Goal: Find specific page/section: Find specific page/section

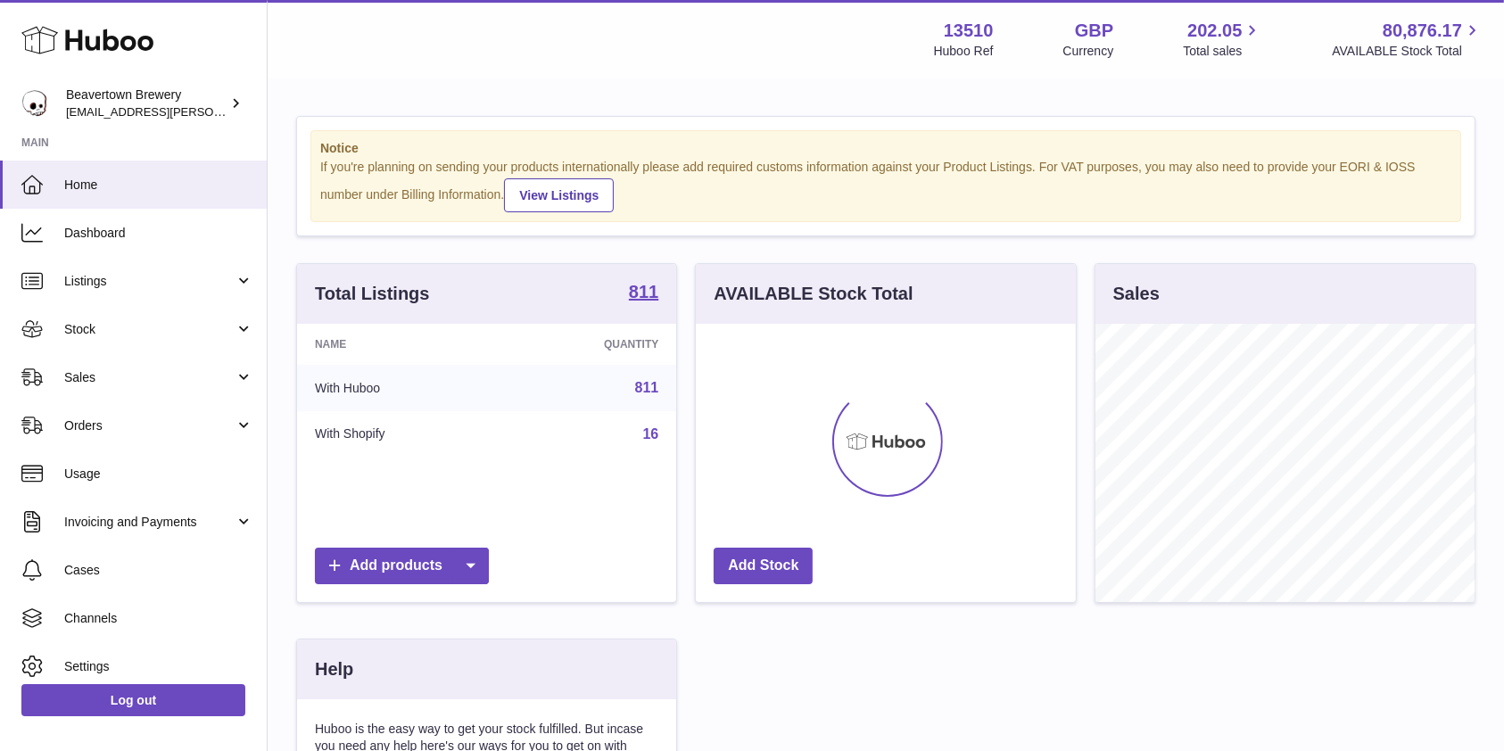
scroll to position [278, 379]
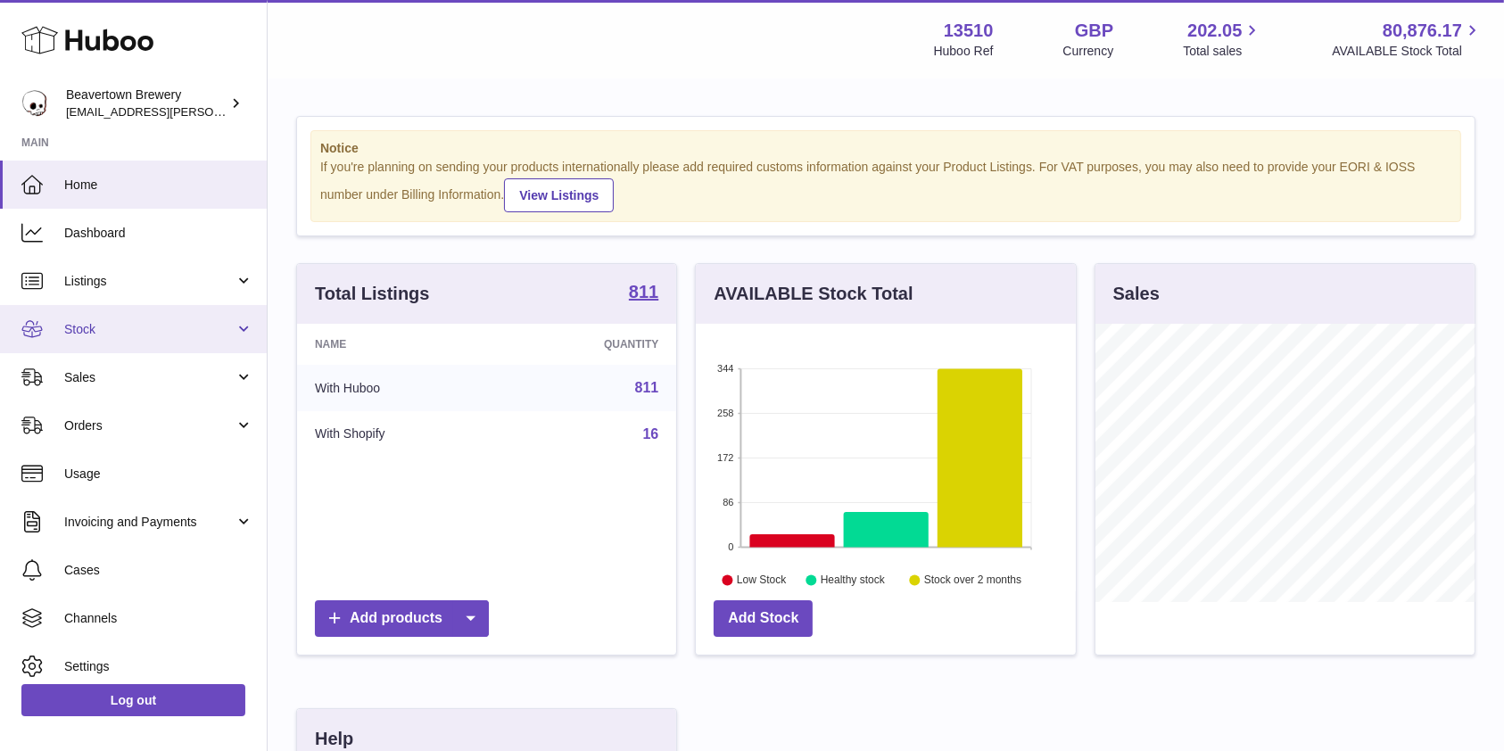
click at [125, 339] on link "Stock" at bounding box center [133, 329] width 267 height 48
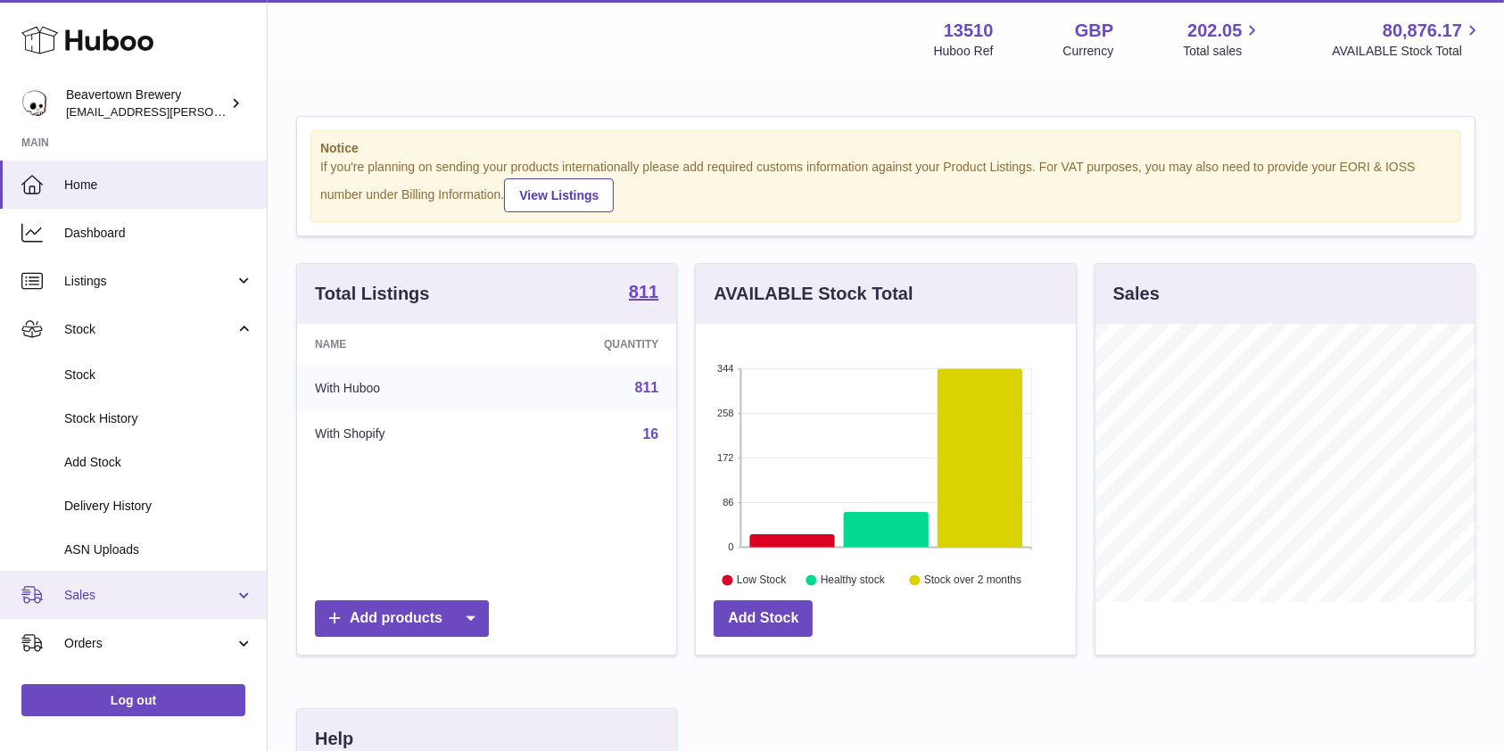
click at [98, 611] on link "Sales" at bounding box center [133, 595] width 267 height 48
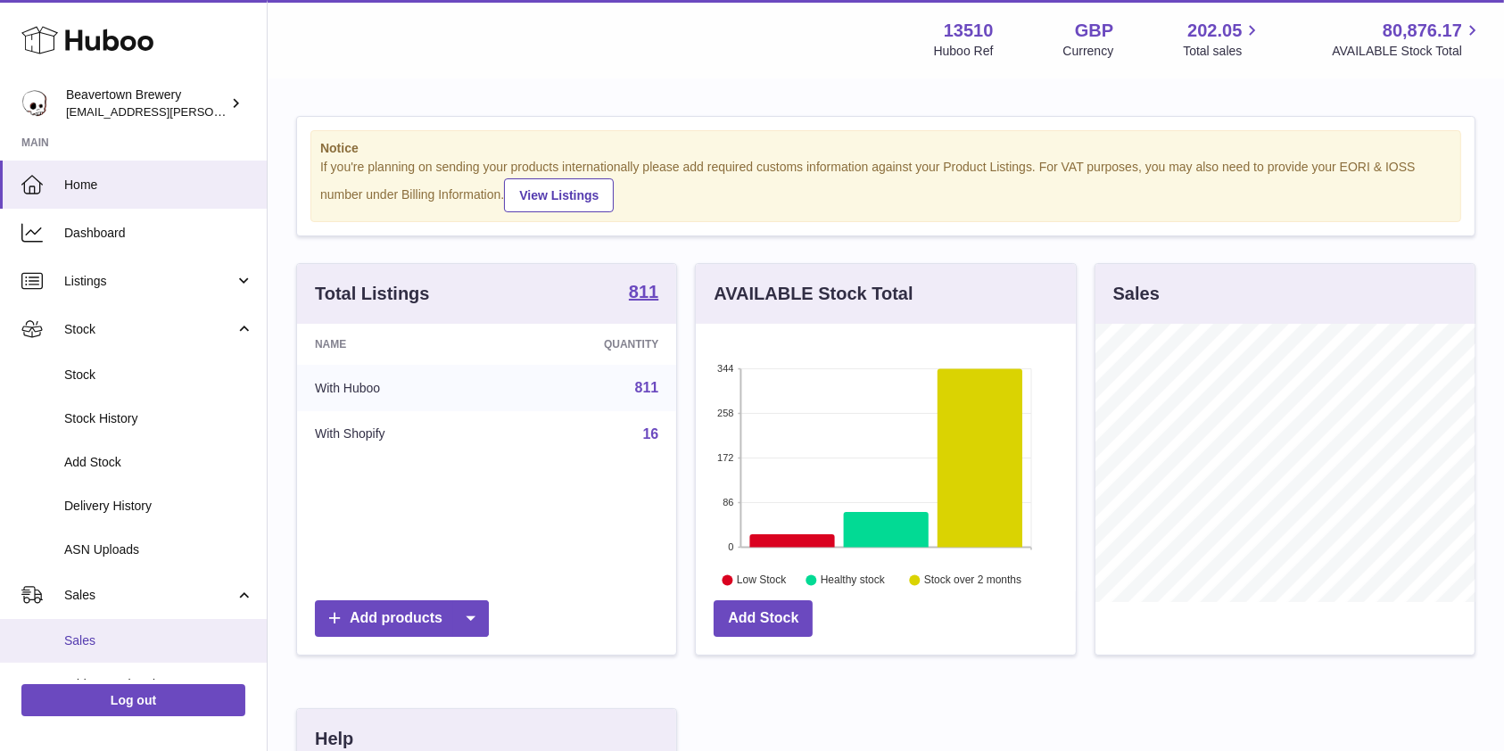
click at [103, 653] on link "Sales" at bounding box center [133, 641] width 267 height 44
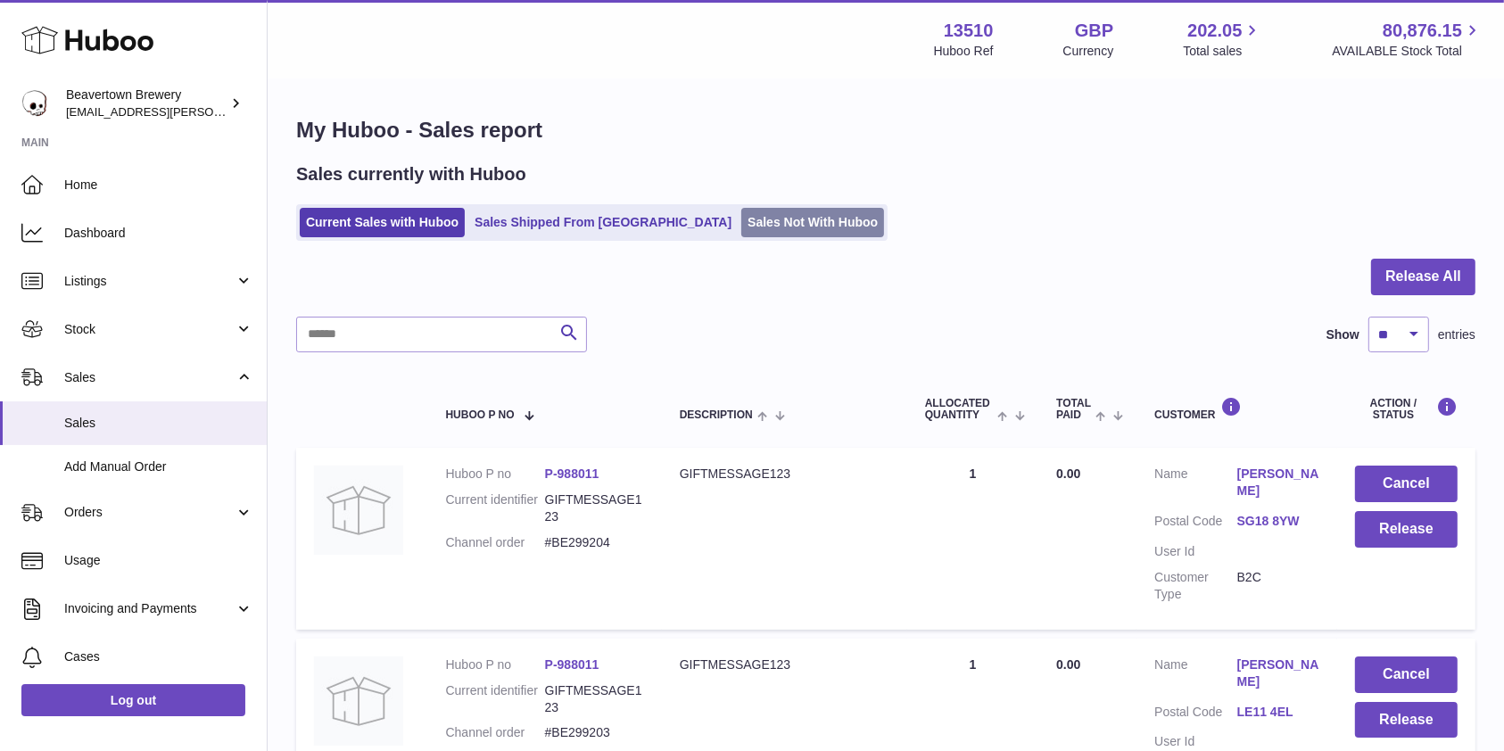
click at [741, 223] on link "Sales Not With Huboo" at bounding box center [812, 222] width 143 height 29
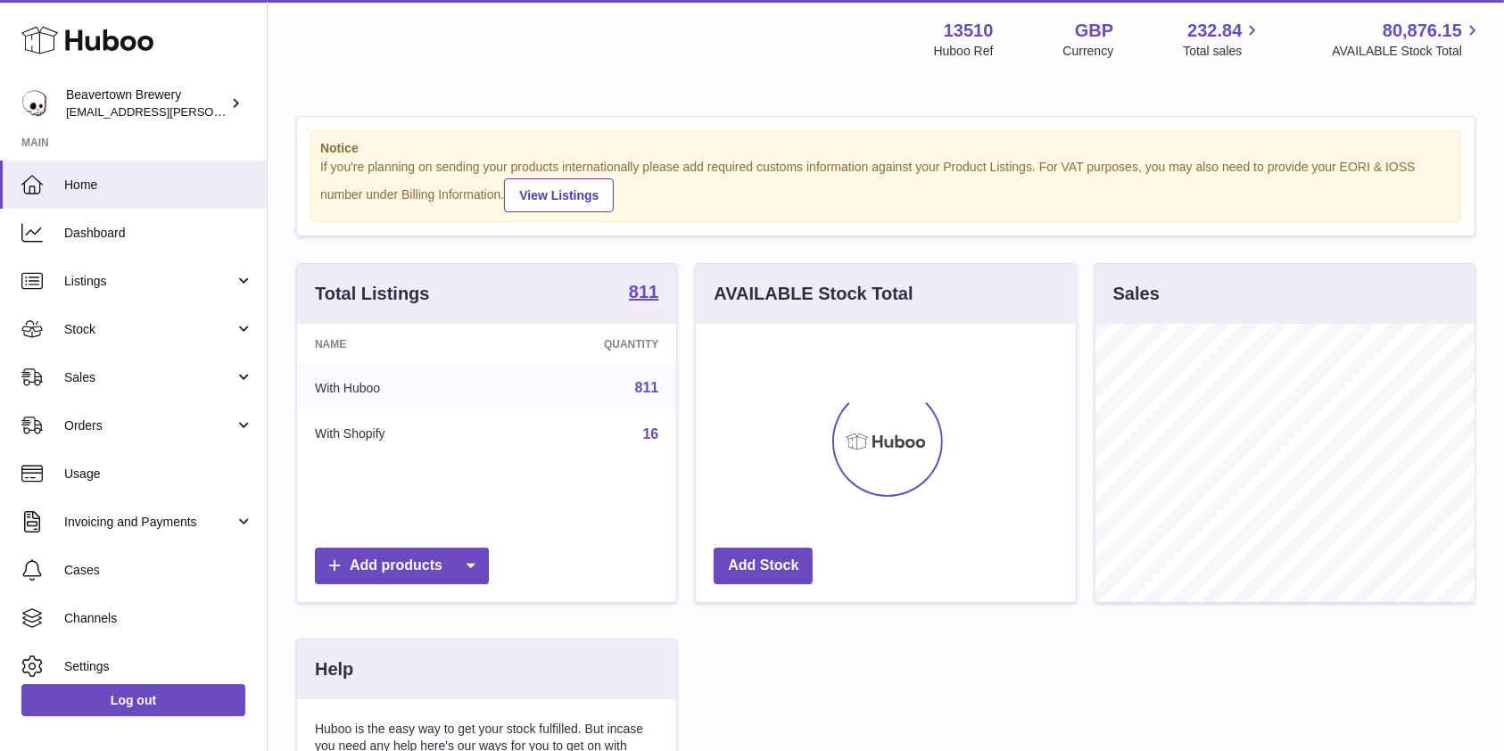
scroll to position [278, 379]
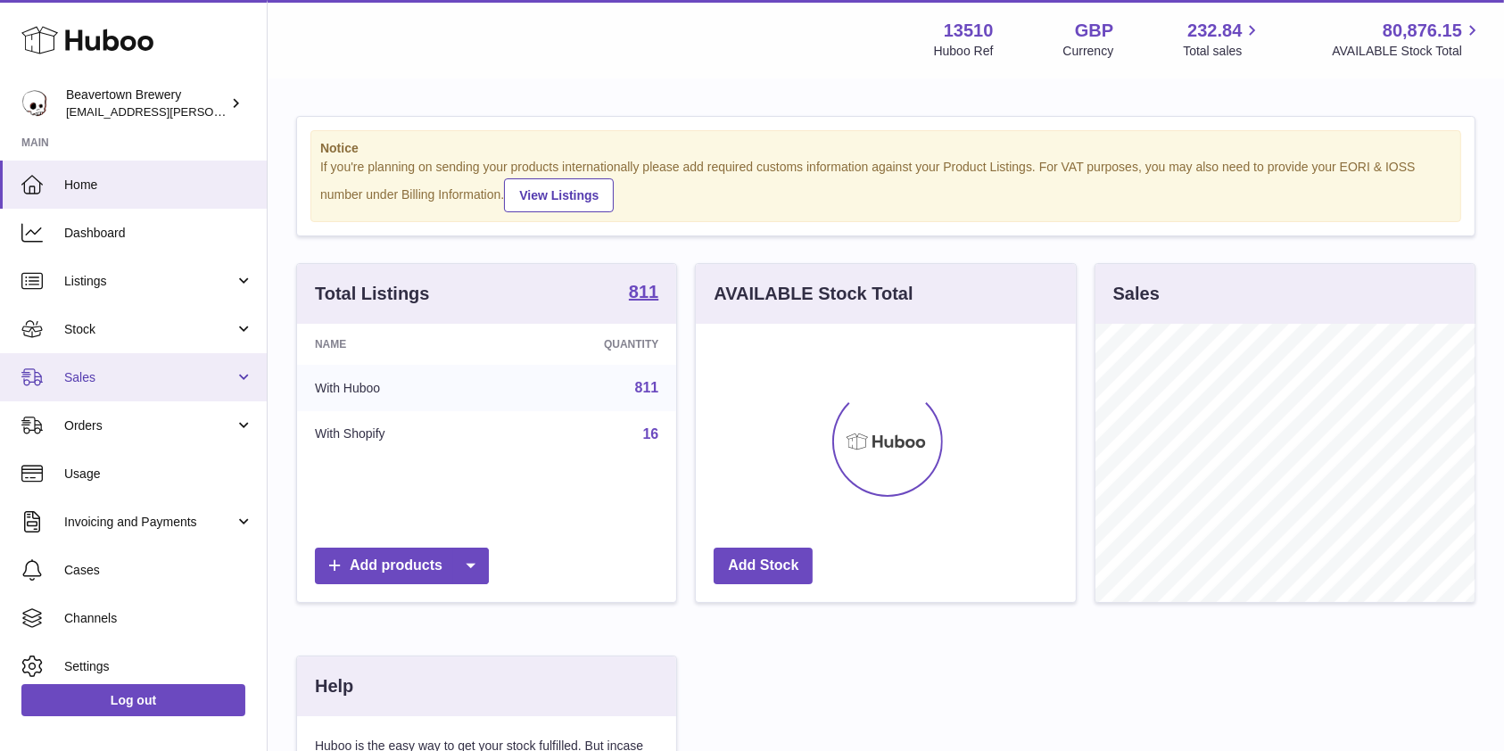
click at [183, 375] on span "Sales" at bounding box center [149, 377] width 170 height 17
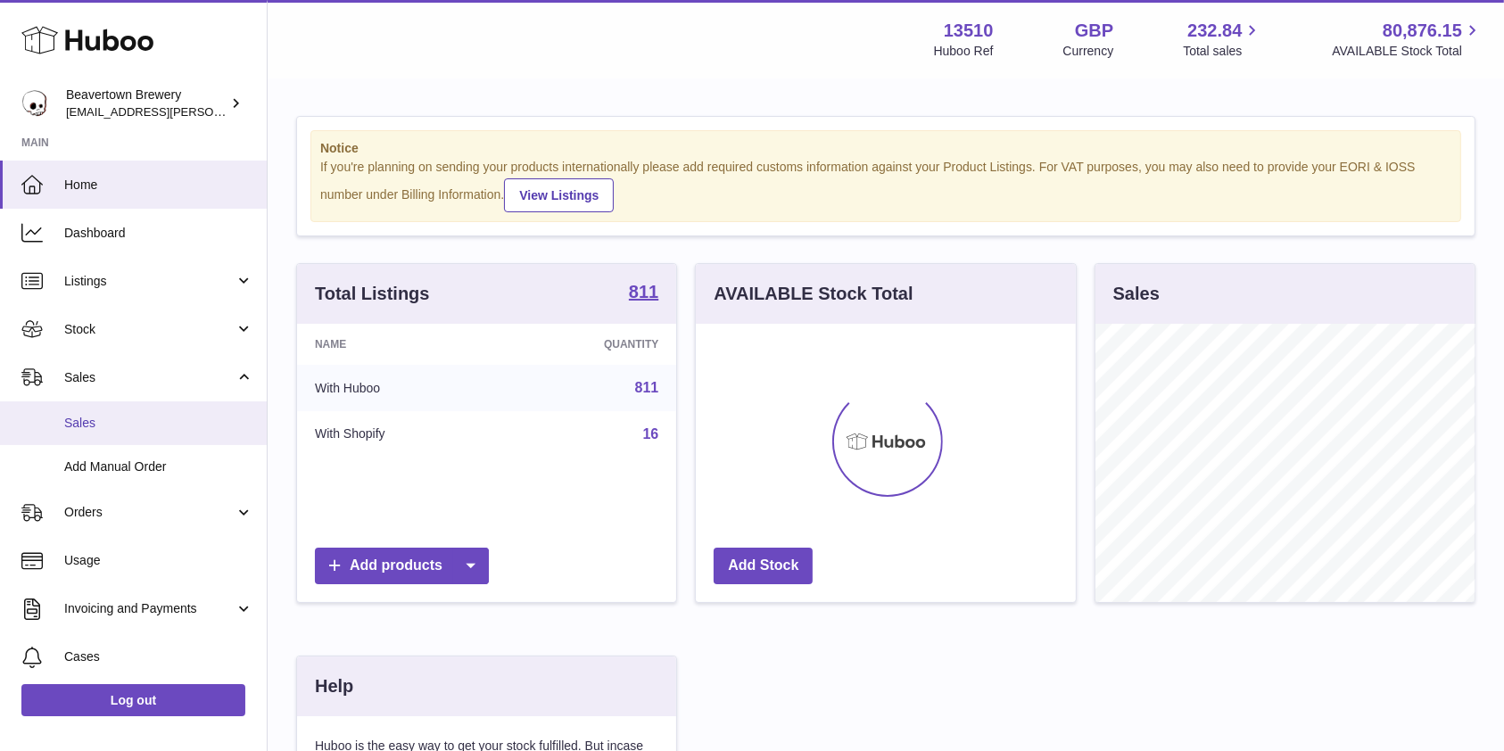
click at [172, 442] on link "Sales" at bounding box center [133, 423] width 267 height 44
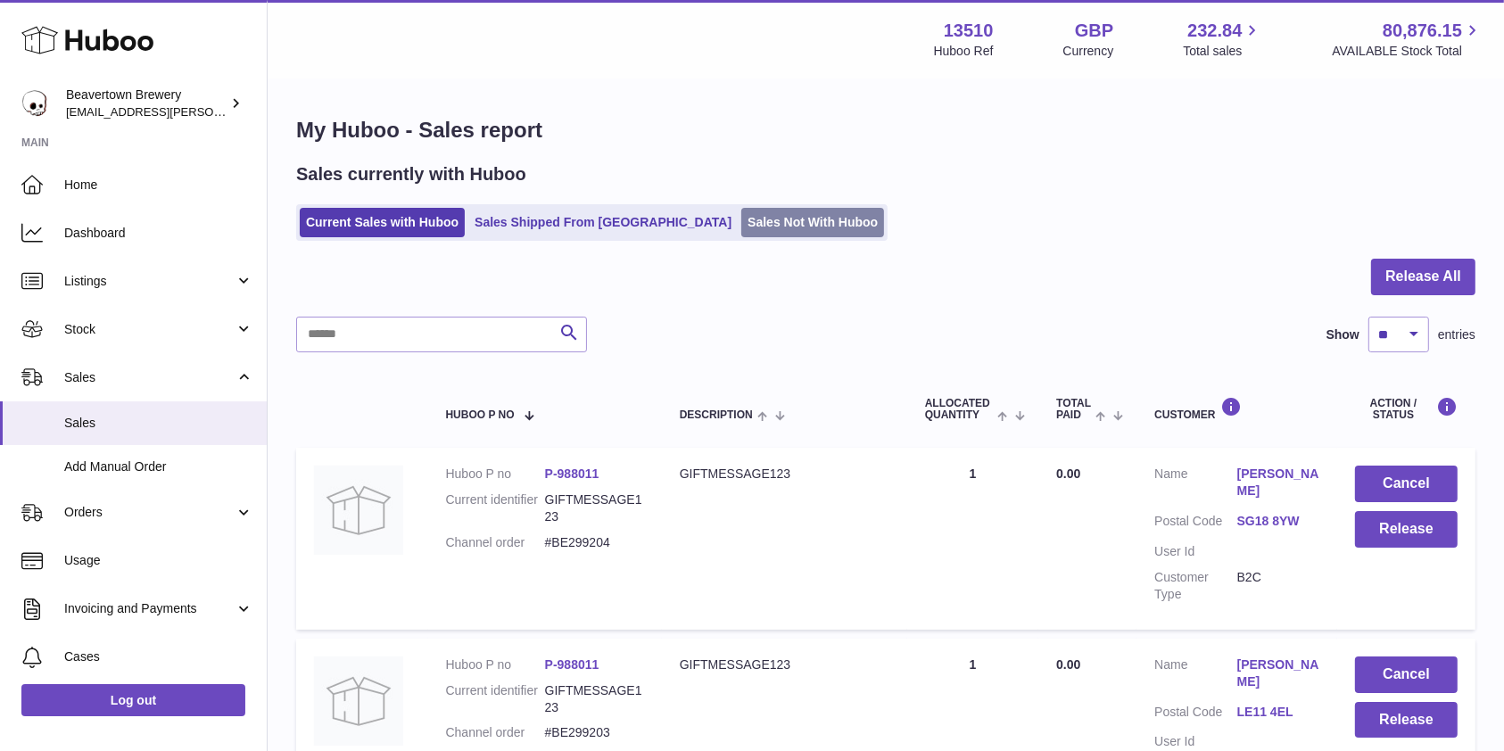
click at [743, 223] on link "Sales Not With Huboo" at bounding box center [812, 222] width 143 height 29
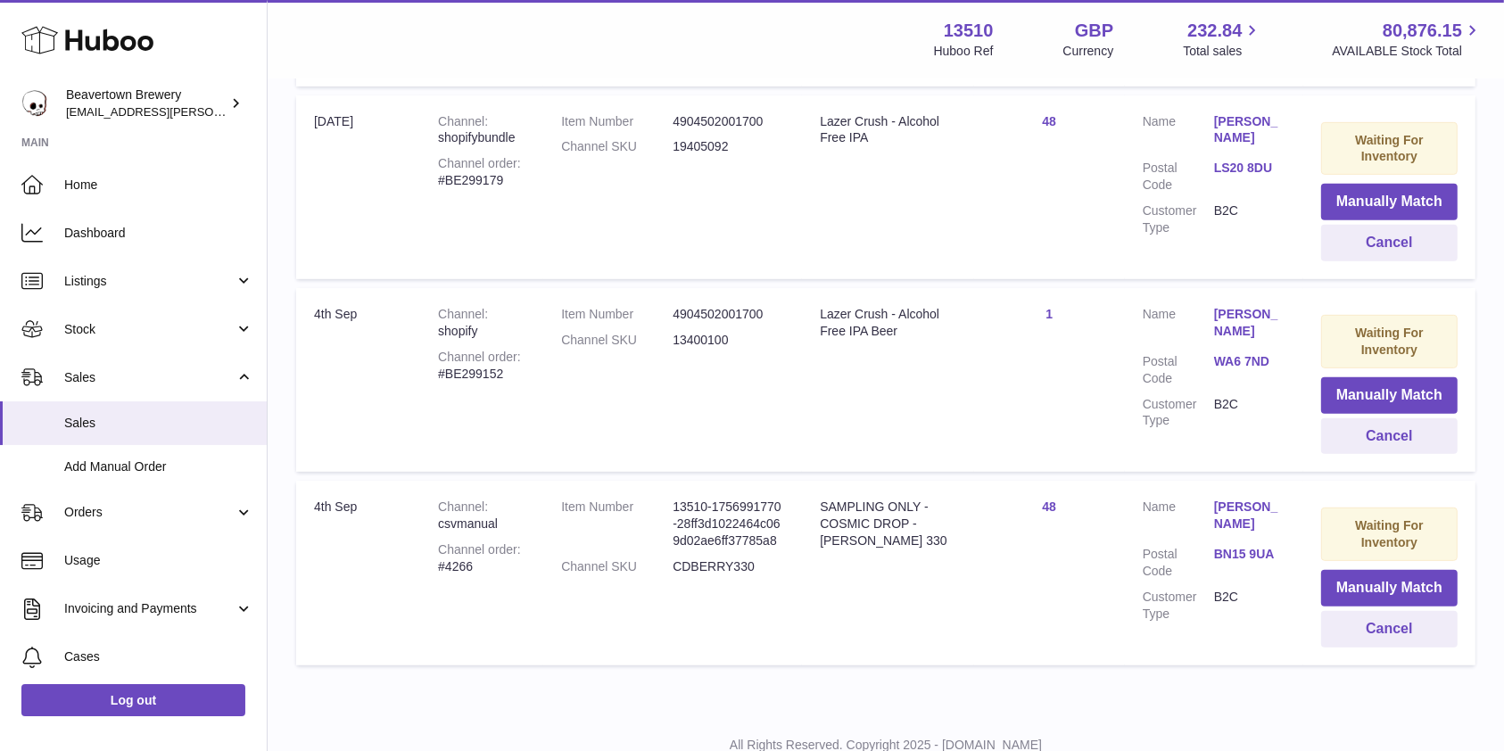
scroll to position [828, 0]
